Goal: Task Accomplishment & Management: Complete application form

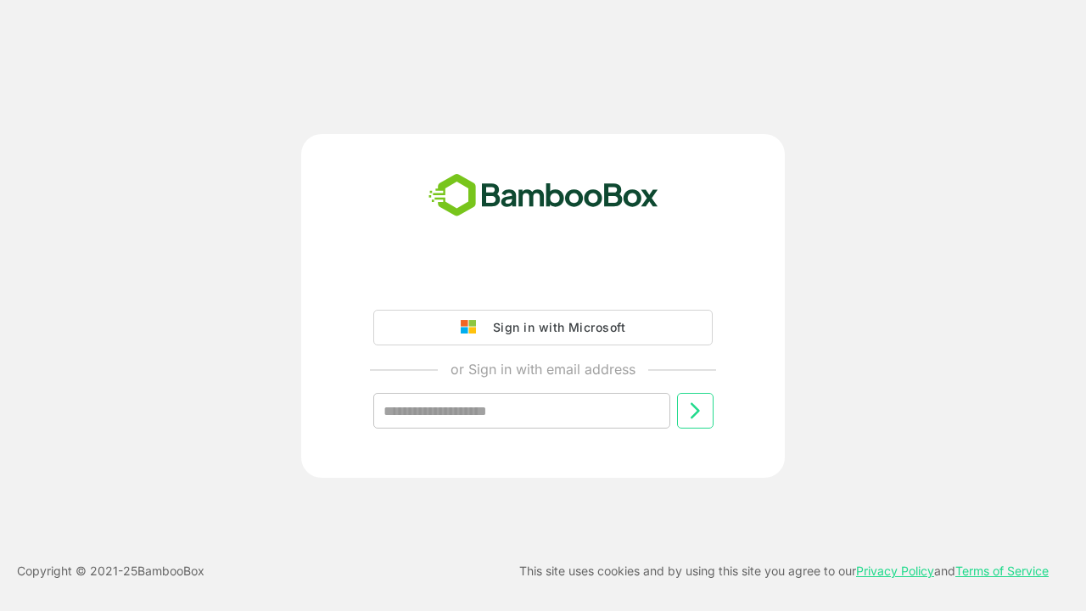
type input "**********"
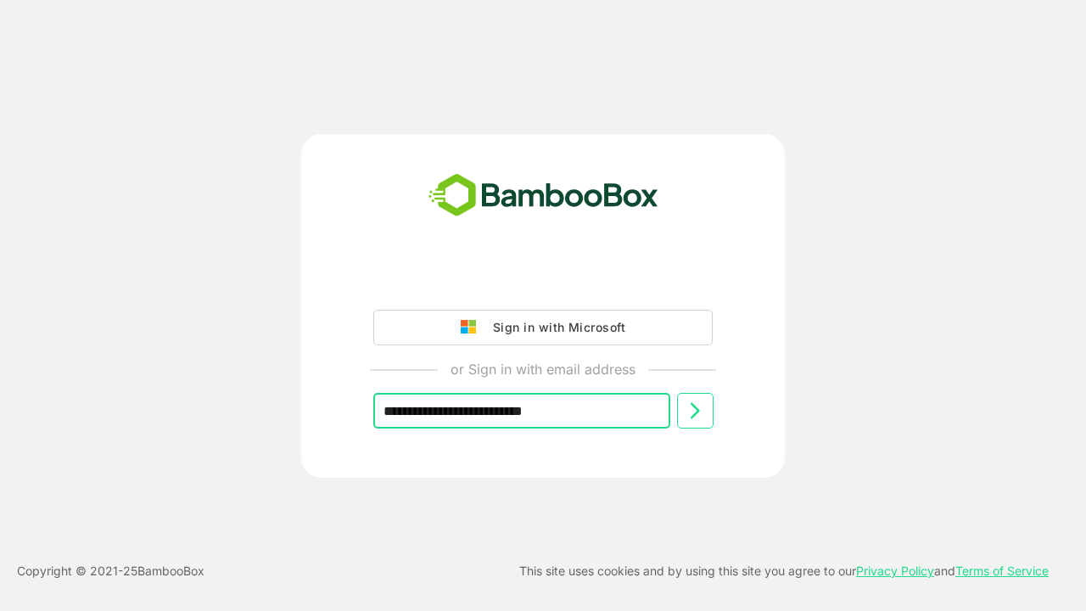
click at [695, 411] on icon at bounding box center [695, 411] width 20 height 20
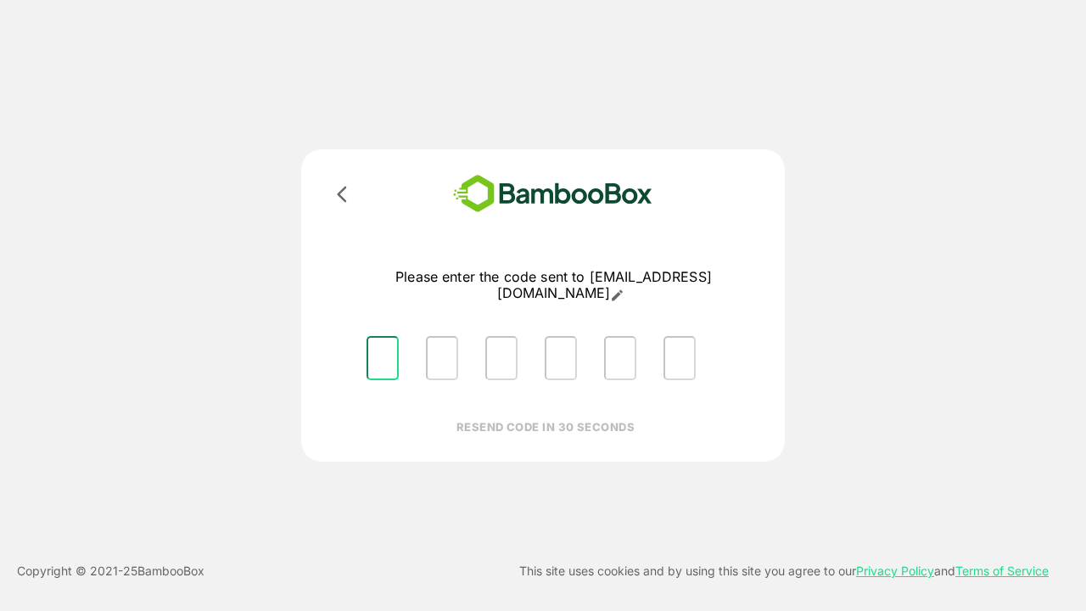
type input "*"
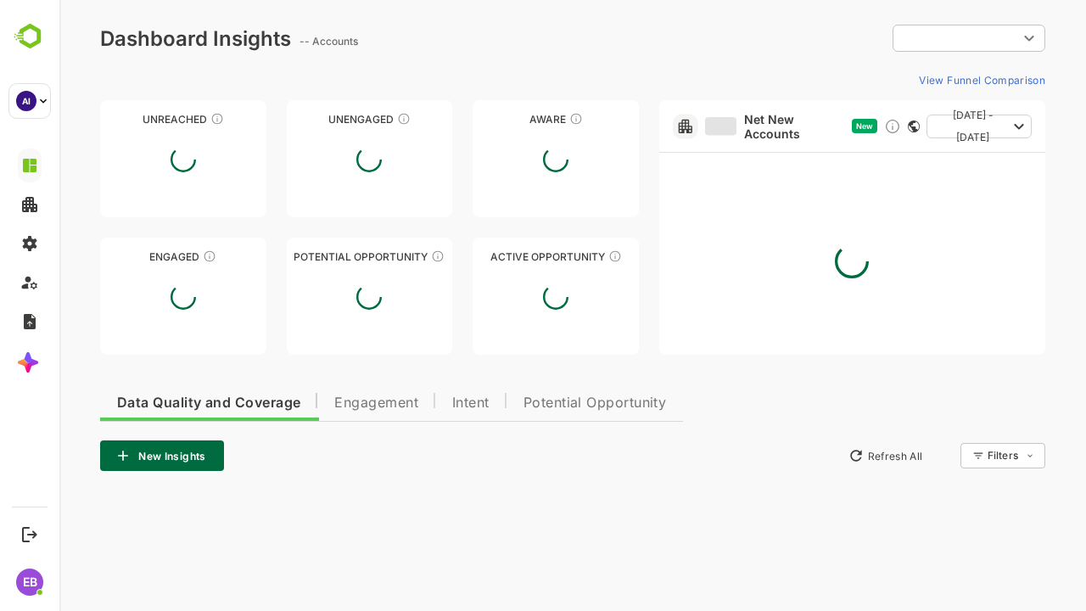
type input "**********"
